Goal: Check status: Check status

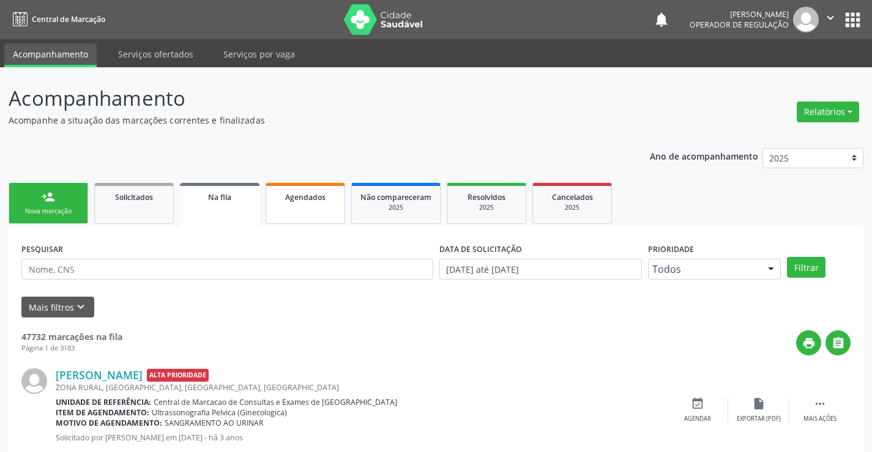
click at [309, 209] on link "Agendados" at bounding box center [306, 203] width 80 height 41
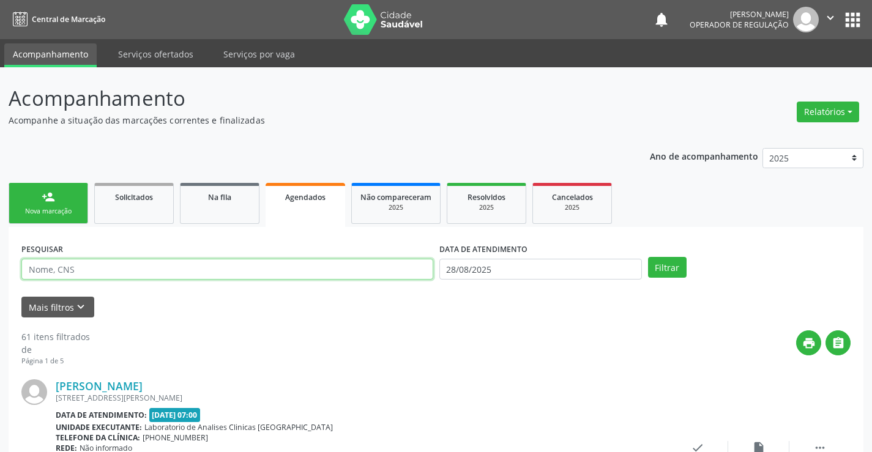
click at [91, 269] on input "text" at bounding box center [227, 269] width 412 height 21
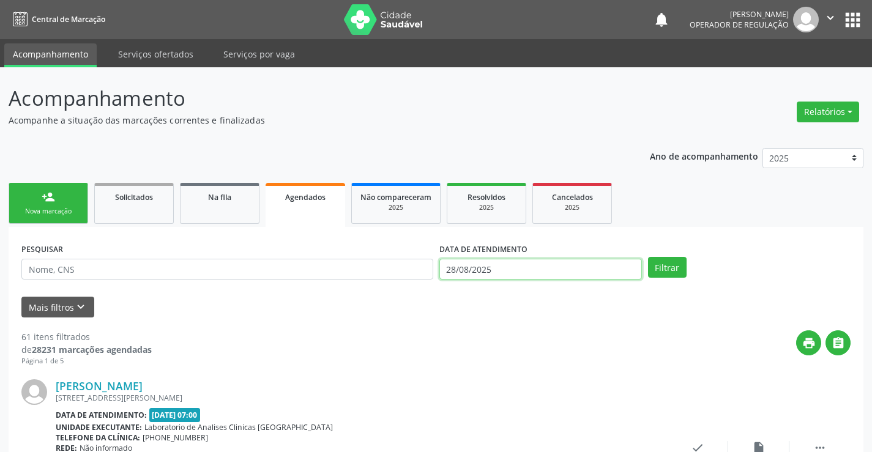
click at [511, 268] on input "28/08/2025" at bounding box center [541, 269] width 203 height 21
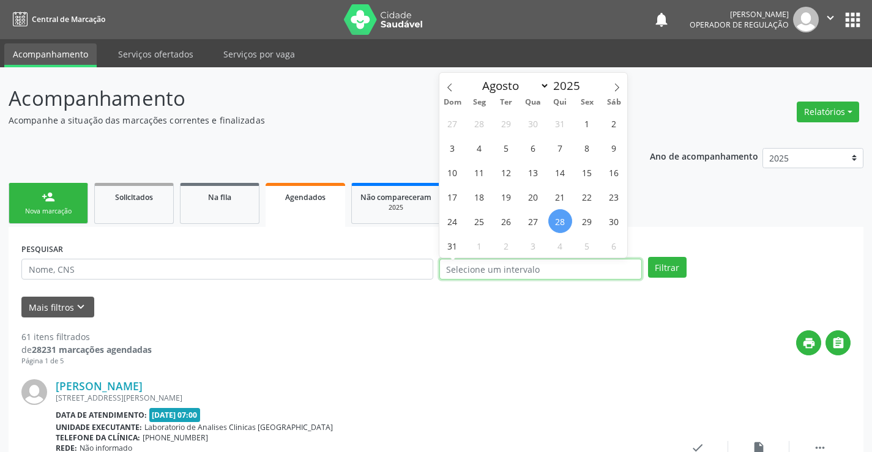
click at [648, 257] on button "Filtrar" at bounding box center [667, 267] width 39 height 21
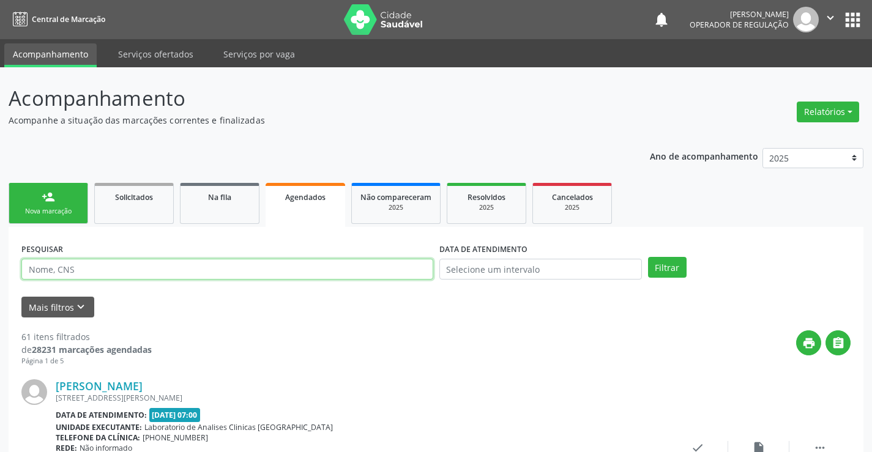
click at [81, 265] on input "text" at bounding box center [227, 269] width 412 height 21
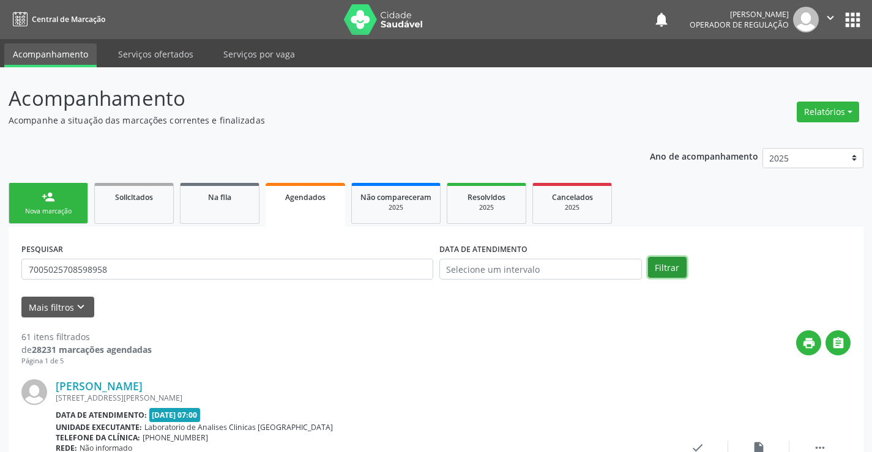
click at [651, 264] on button "Filtrar" at bounding box center [667, 267] width 39 height 21
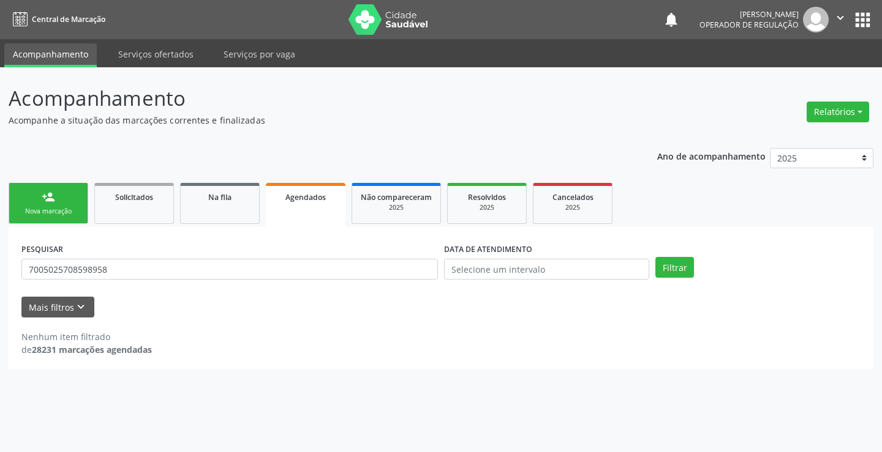
click at [149, 253] on div "PESQUISAR 7005025708598958" at bounding box center [229, 264] width 422 height 48
click at [120, 274] on input "7005025708598958" at bounding box center [229, 269] width 416 height 21
type input "7"
type input "700502570859958"
click at [681, 266] on button "Filtrar" at bounding box center [674, 267] width 39 height 21
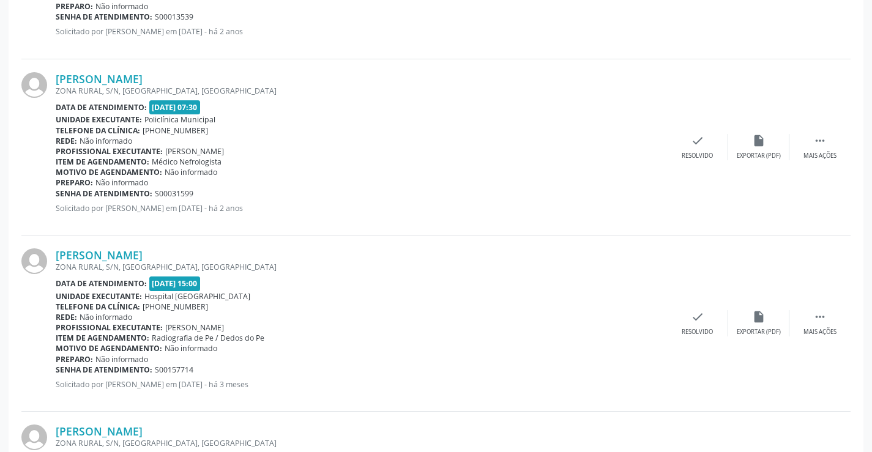
scroll to position [817, 0]
